Goal: Task Accomplishment & Management: Complete application form

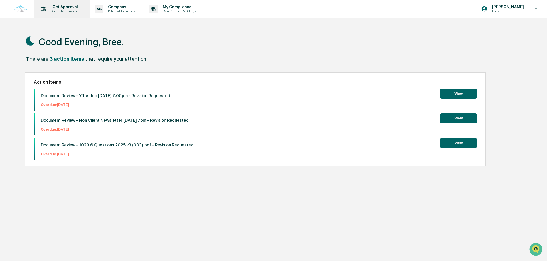
click at [68, 12] on p "Content & Transactions" at bounding box center [65, 11] width 35 height 4
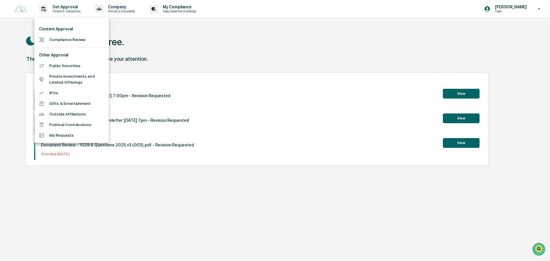
click at [70, 42] on li "Compliance Review" at bounding box center [71, 39] width 74 height 11
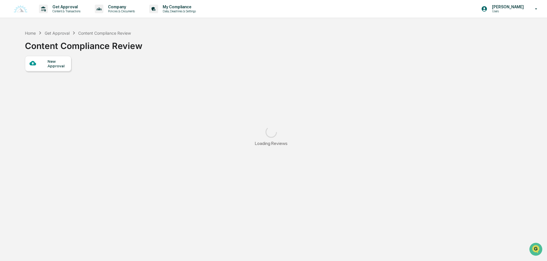
click at [57, 58] on div "New Approval" at bounding box center [48, 63] width 46 height 15
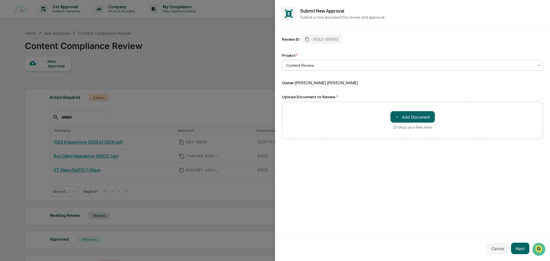
click at [419, 111] on div "＋ Add Document Or drop your files here" at bounding box center [412, 120] width 261 height 38
click at [413, 117] on button "＋ Add Document" at bounding box center [412, 116] width 44 height 11
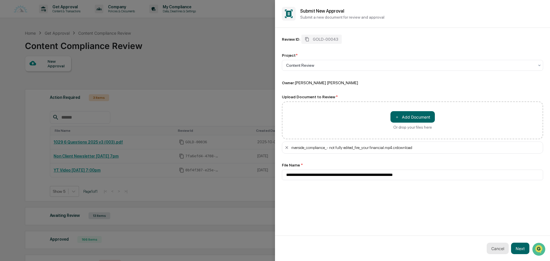
click at [508, 248] on button "Cancel" at bounding box center [497, 247] width 22 height 11
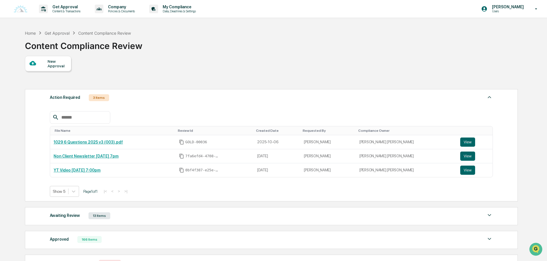
click at [58, 66] on div "New Approval" at bounding box center [57, 63] width 19 height 9
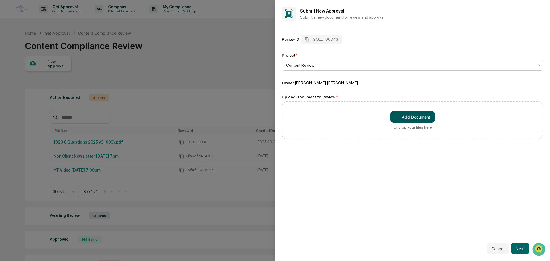
click at [416, 115] on button "＋ Add Document" at bounding box center [412, 116] width 44 height 11
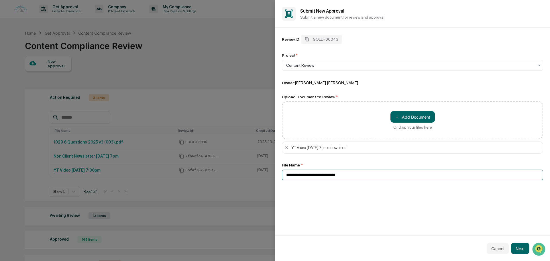
drag, startPoint x: 364, startPoint y: 175, endPoint x: 332, endPoint y: 178, distance: 32.2
click at [332, 178] on input "**********" at bounding box center [412, 174] width 261 height 11
drag, startPoint x: 318, startPoint y: 175, endPoint x: 305, endPoint y: 175, distance: 13.5
click at [305, 175] on input "**********" at bounding box center [412, 174] width 261 height 11
click at [312, 174] on input "**********" at bounding box center [412, 174] width 261 height 11
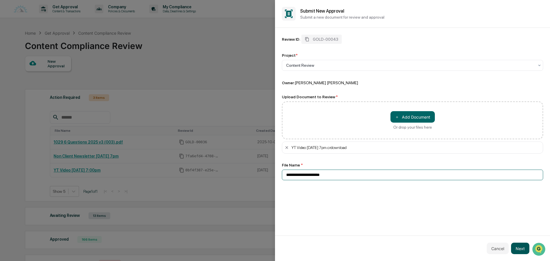
type input "**********"
click at [523, 251] on button "Next" at bounding box center [520, 247] width 18 height 11
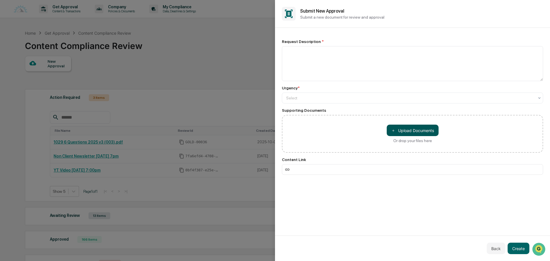
click at [416, 128] on button "＋ Upload Documents" at bounding box center [412, 130] width 52 height 11
click at [351, 158] on icon at bounding box center [349, 159] width 5 height 5
click at [408, 131] on button "＋ Upload Documents" at bounding box center [412, 130] width 52 height 11
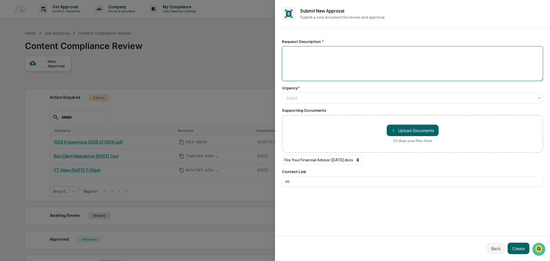
click at [321, 64] on textarea at bounding box center [412, 63] width 261 height 35
click at [322, 57] on textarea at bounding box center [412, 63] width 261 height 35
paste textarea "**********"
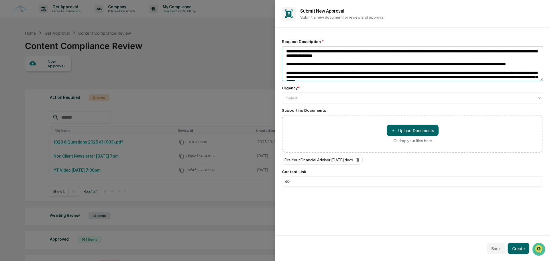
scroll to position [37, 0]
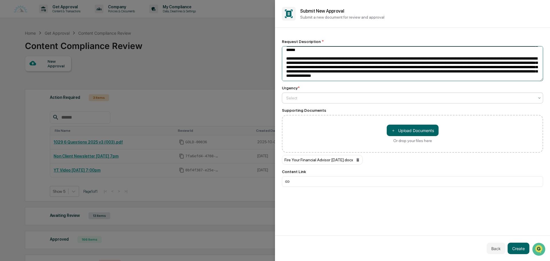
type textarea "**********"
click at [318, 98] on div at bounding box center [410, 98] width 248 height 6
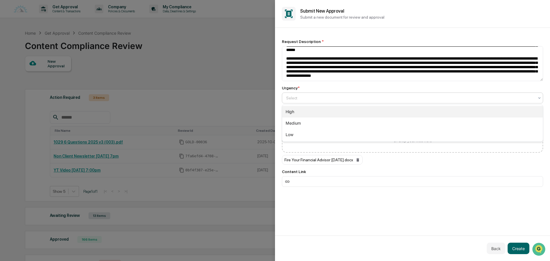
click at [305, 113] on div "High" at bounding box center [412, 111] width 260 height 11
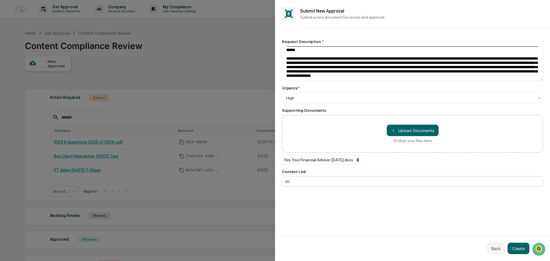
click at [358, 180] on input at bounding box center [412, 181] width 261 height 11
paste input "**********"
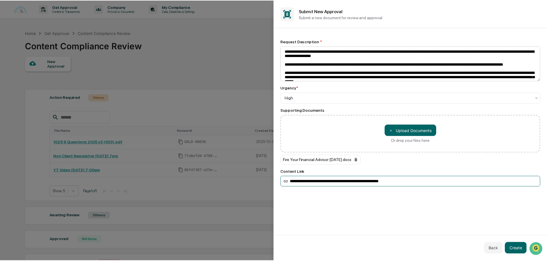
scroll to position [0, 0]
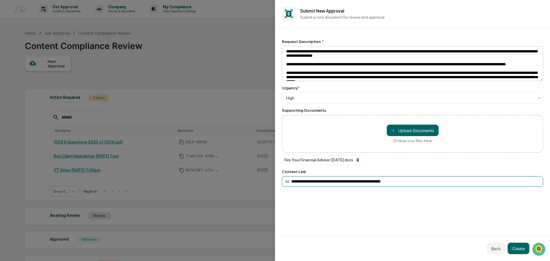
type input "**********"
click at [285, 51] on textarea at bounding box center [412, 63] width 261 height 35
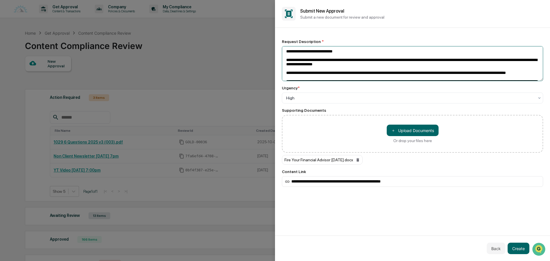
drag, startPoint x: 352, startPoint y: 52, endPoint x: 286, endPoint y: 54, distance: 65.9
click at [286, 54] on textarea at bounding box center [412, 63] width 261 height 35
type textarea "**********"
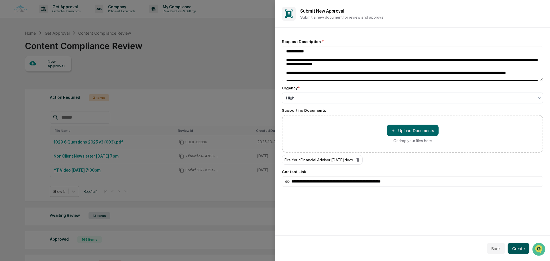
click at [515, 249] on button "Create" at bounding box center [518, 247] width 22 height 11
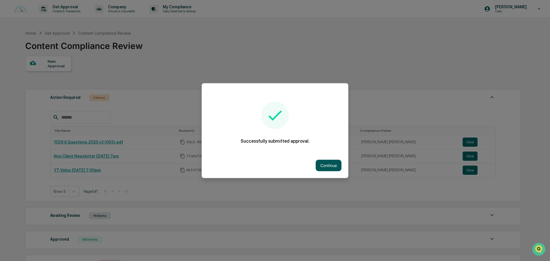
click at [329, 166] on button "Continue" at bounding box center [328, 164] width 26 height 11
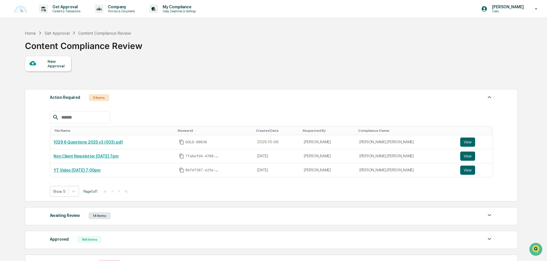
click at [135, 118] on div "Awaiting Review 14 Items" at bounding box center [271, 216] width 443 height 8
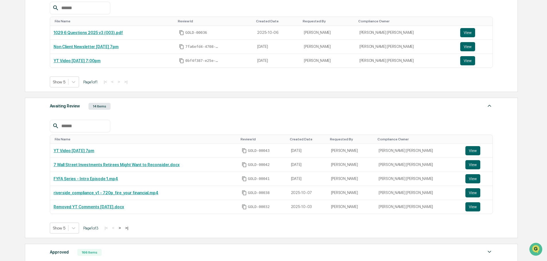
scroll to position [143, 0]
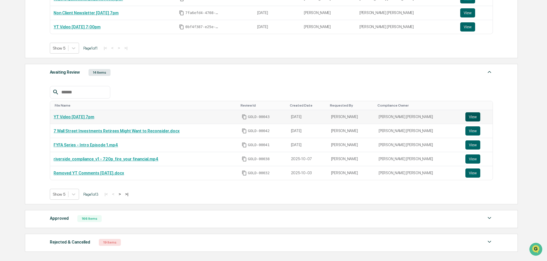
drag, startPoint x: 467, startPoint y: 116, endPoint x: 460, endPoint y: 118, distance: 7.0
click at [216, 117] on button "View" at bounding box center [472, 116] width 15 height 9
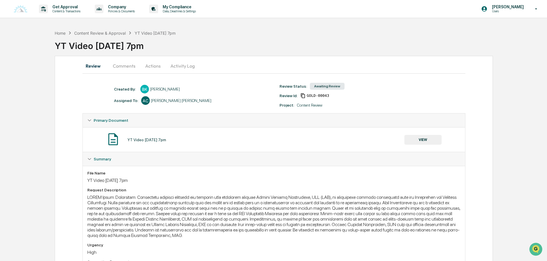
click at [153, 65] on button "Actions" at bounding box center [153, 66] width 26 height 14
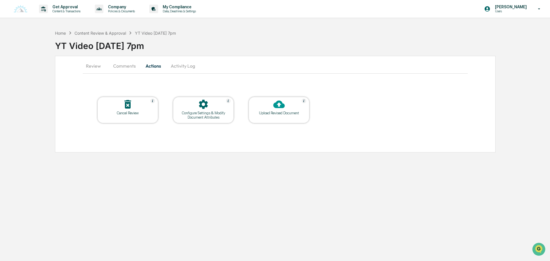
click at [121, 109] on div at bounding box center [127, 104] width 57 height 12
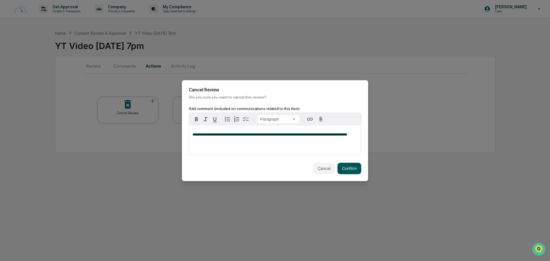
click at [353, 167] on button "Confirm" at bounding box center [349, 168] width 24 height 11
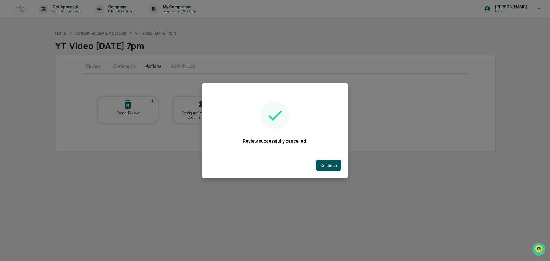
click at [326, 165] on button "Continue" at bounding box center [328, 164] width 26 height 11
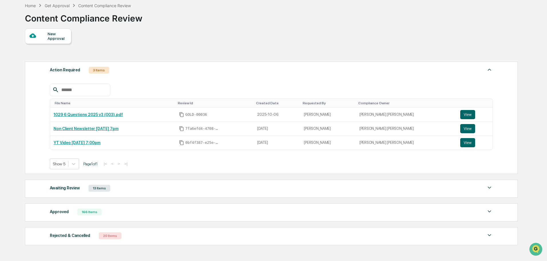
scroll to position [64, 0]
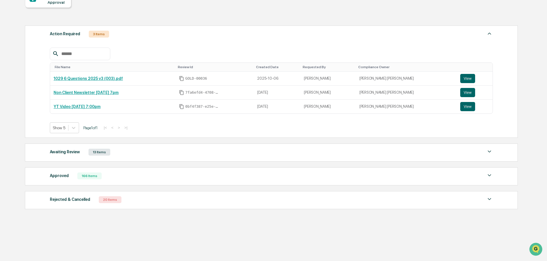
click at [142, 155] on div "Awaiting Review 13 Items" at bounding box center [271, 152] width 443 height 8
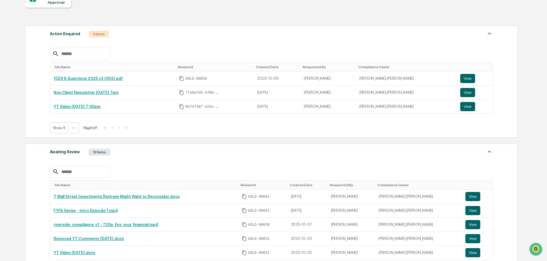
scroll to position [0, 0]
